Goal: Navigation & Orientation: Go to known website

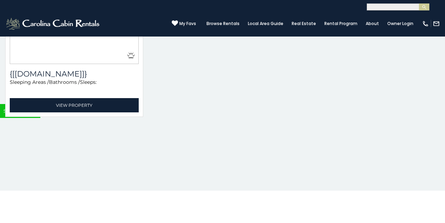
scroll to position [125, 0]
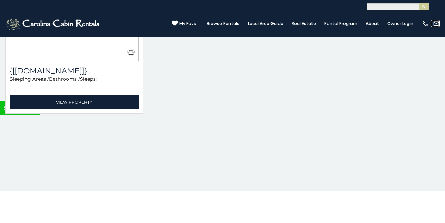
click at [431, 21] on link at bounding box center [434, 23] width 9 height 7
click at [10, 19] on img at bounding box center [53, 24] width 96 height 14
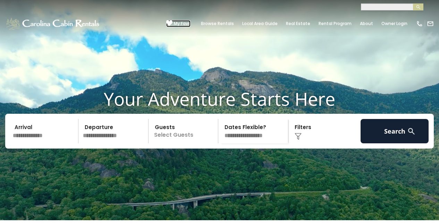
click at [173, 21] on icon at bounding box center [169, 23] width 6 height 6
